Goal: Task Accomplishment & Management: Complete application form

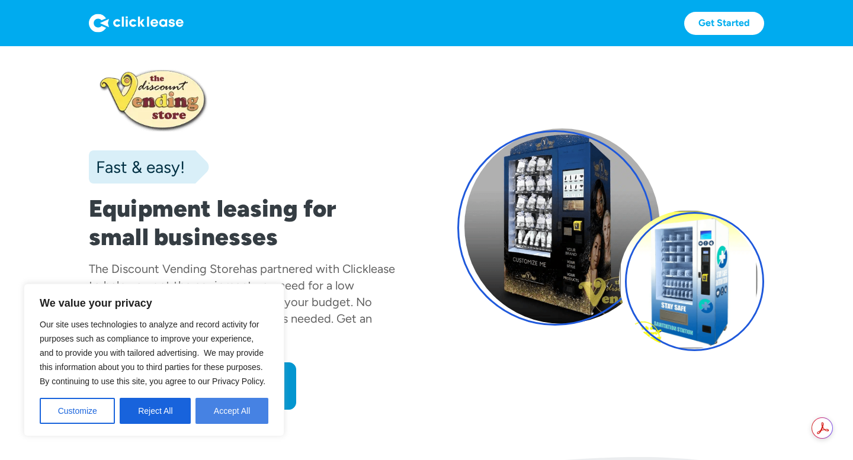
click at [225, 406] on button "Accept All" at bounding box center [231, 411] width 73 height 26
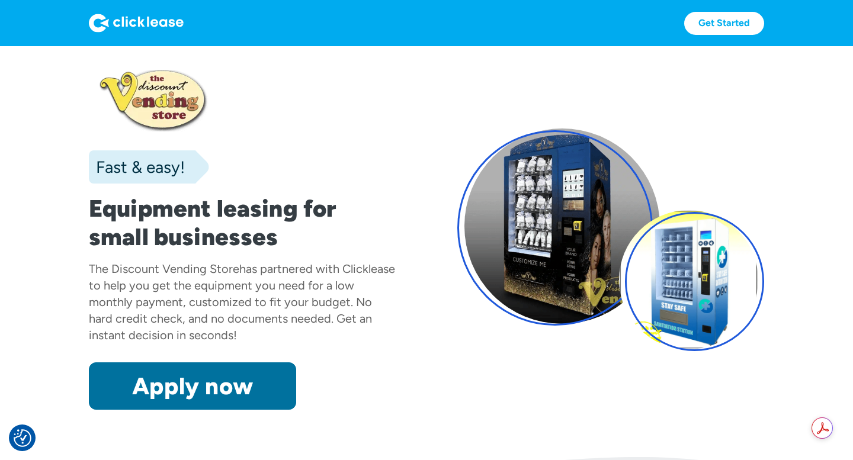
click at [230, 395] on link "Apply now" at bounding box center [192, 386] width 207 height 47
